Goal: Information Seeking & Learning: Learn about a topic

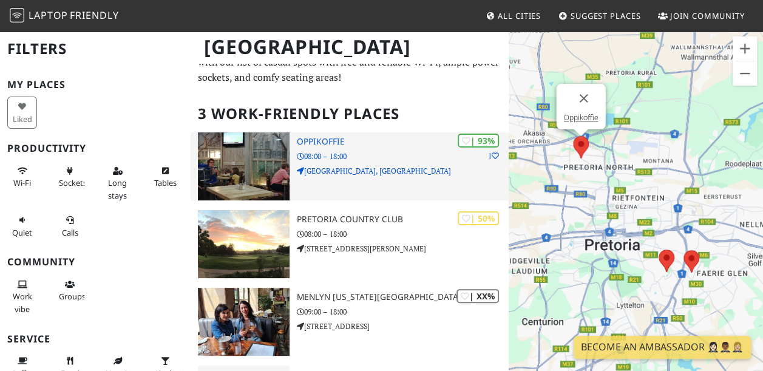
scroll to position [81, 0]
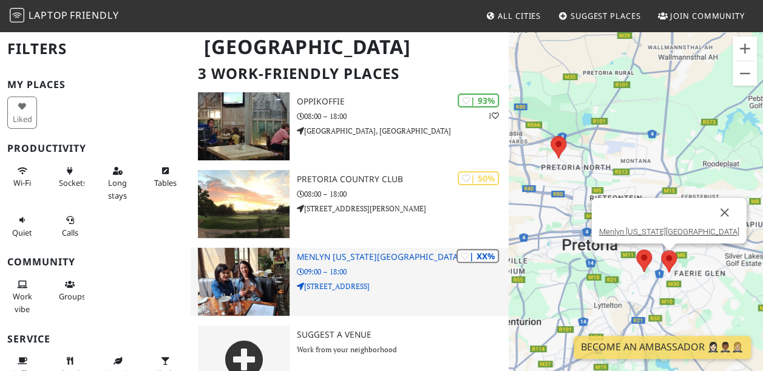
click at [248, 272] on img at bounding box center [244, 282] width 92 height 68
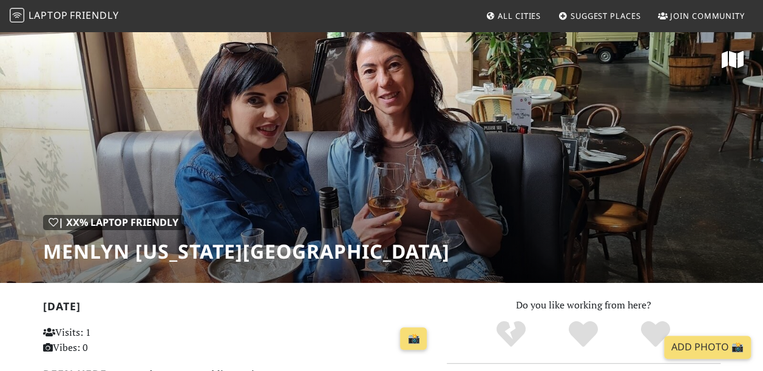
click at [221, 181] on div "| XX% Laptop Friendly Menlyn [US_STATE][GEOGRAPHIC_DATA]" at bounding box center [381, 156] width 763 height 252
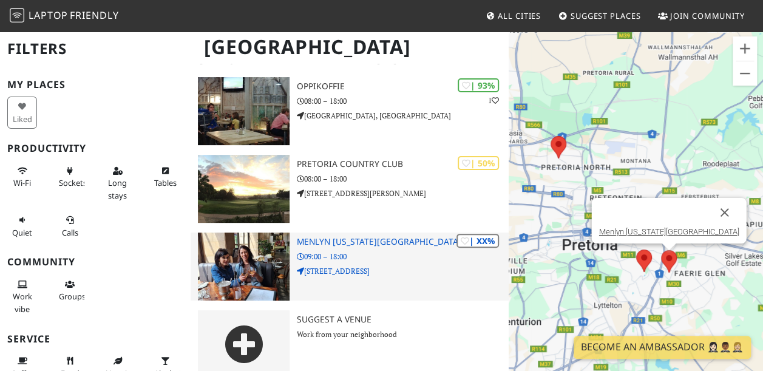
scroll to position [112, 0]
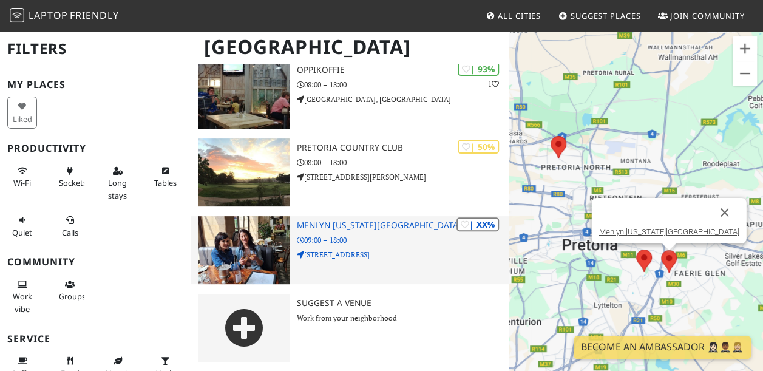
click at [323, 271] on div "| XX% Menlyn [US_STATE][GEOGRAPHIC_DATA] 09:00 – 18:00 [STREET_ADDRESS]" at bounding box center [403, 250] width 212 height 68
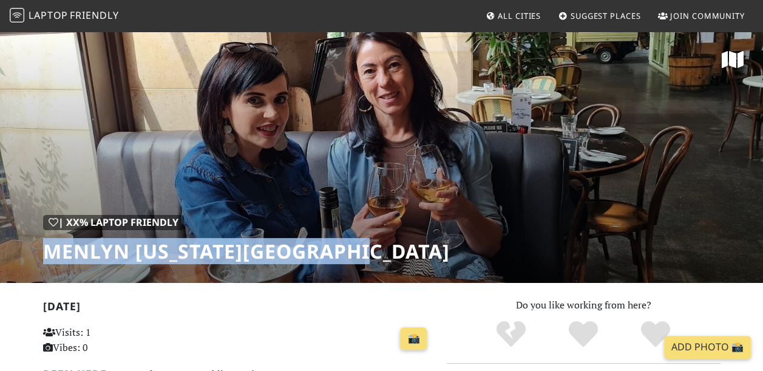
drag, startPoint x: 8, startPoint y: 257, endPoint x: 401, endPoint y: 266, distance: 392.1
click at [401, 266] on div "| XX% Laptop Friendly Menlyn [US_STATE][GEOGRAPHIC_DATA]" at bounding box center [381, 156] width 763 height 252
copy h1 "Menlyn [US_STATE][GEOGRAPHIC_DATA]"
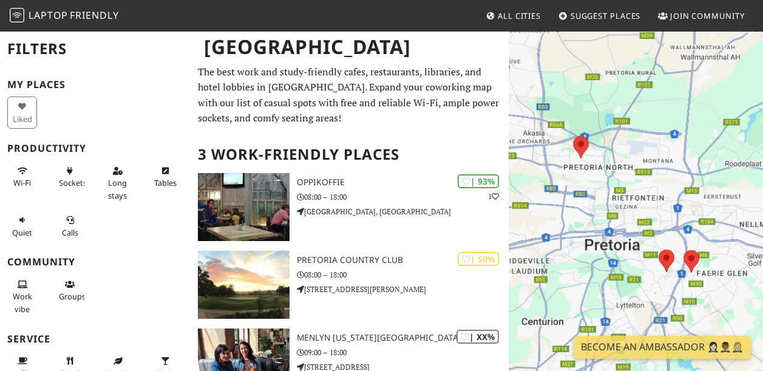
scroll to position [112, 0]
